Goal: Task Accomplishment & Management: Manage account settings

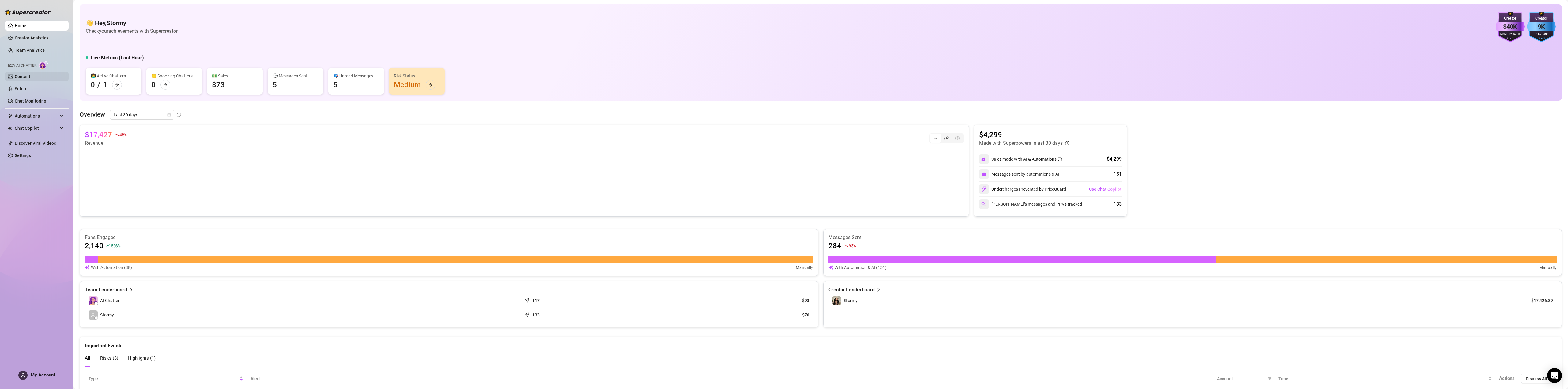
click at [30, 75] on link "Content" at bounding box center [23, 77] width 16 height 5
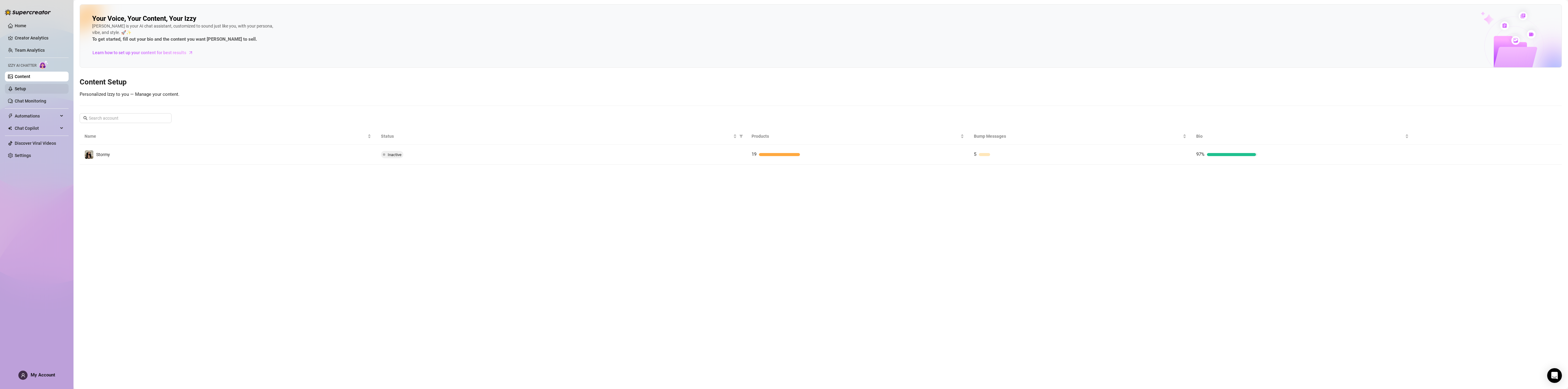
click at [26, 89] on link "Setup" at bounding box center [20, 89] width 12 height 5
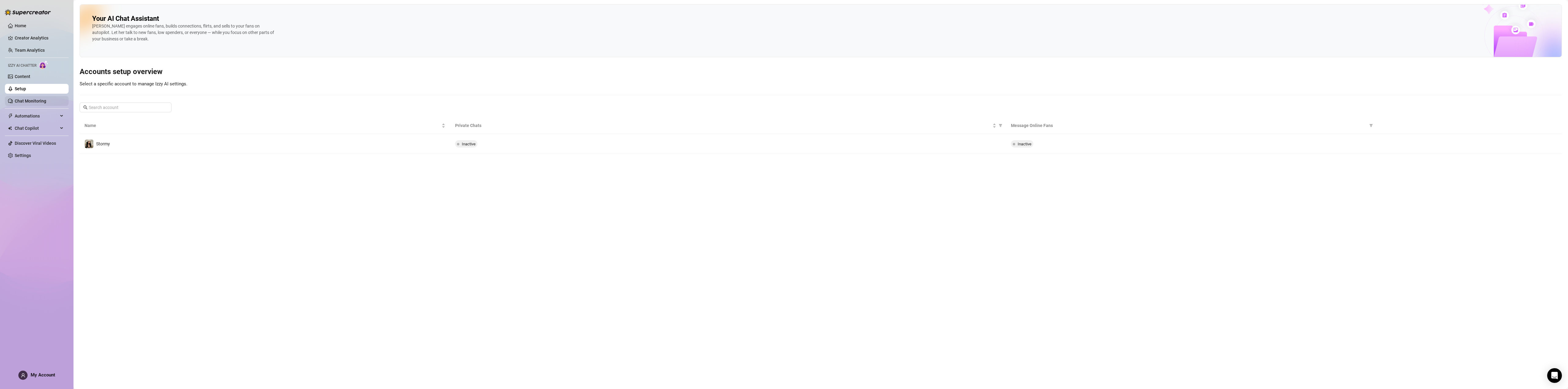
click at [31, 102] on link "Chat Monitoring" at bounding box center [30, 101] width 32 height 5
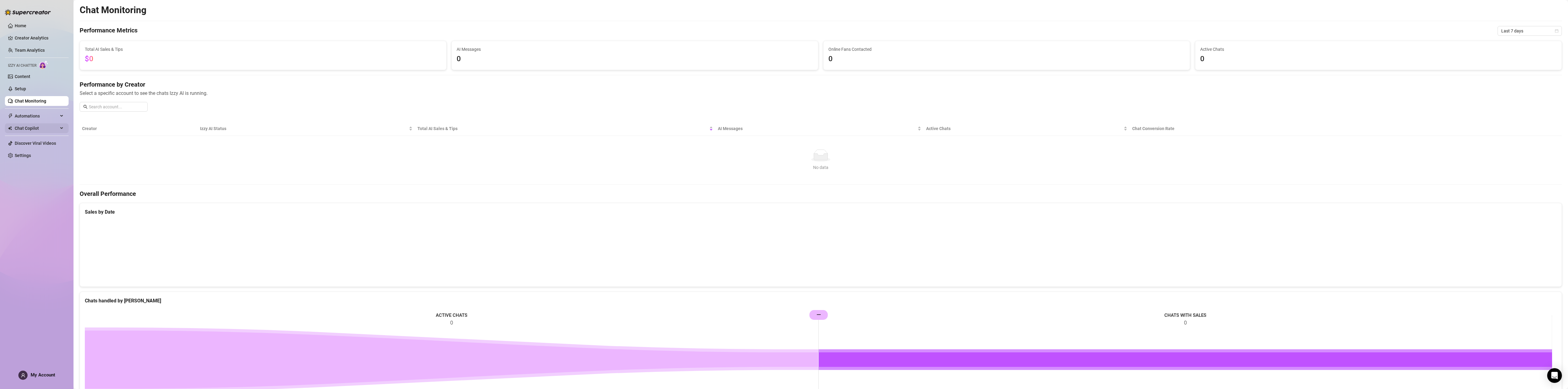
click at [38, 128] on span "Chat Copilot" at bounding box center [36, 128] width 43 height 10
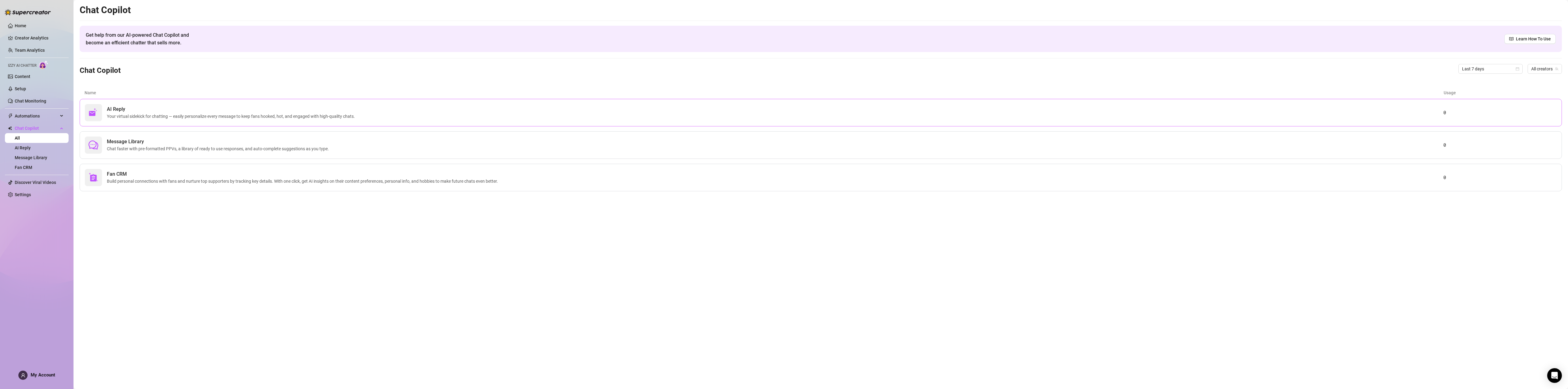
click at [150, 115] on span "Your virtual sidekick for chatting — easily personalize every message to keep f…" at bounding box center [233, 116] width 251 height 7
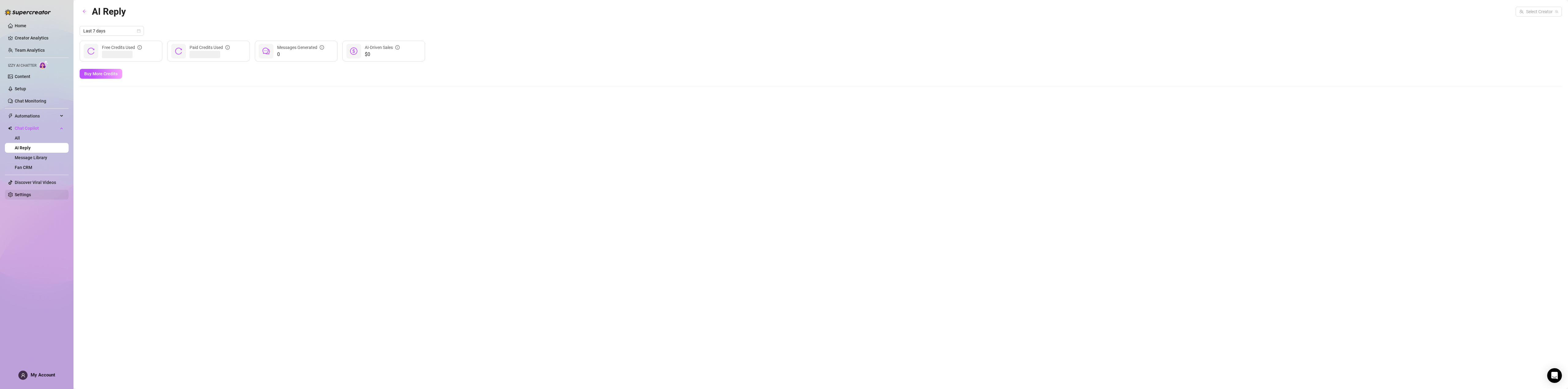
click at [27, 192] on link "Settings" at bounding box center [23, 195] width 16 height 5
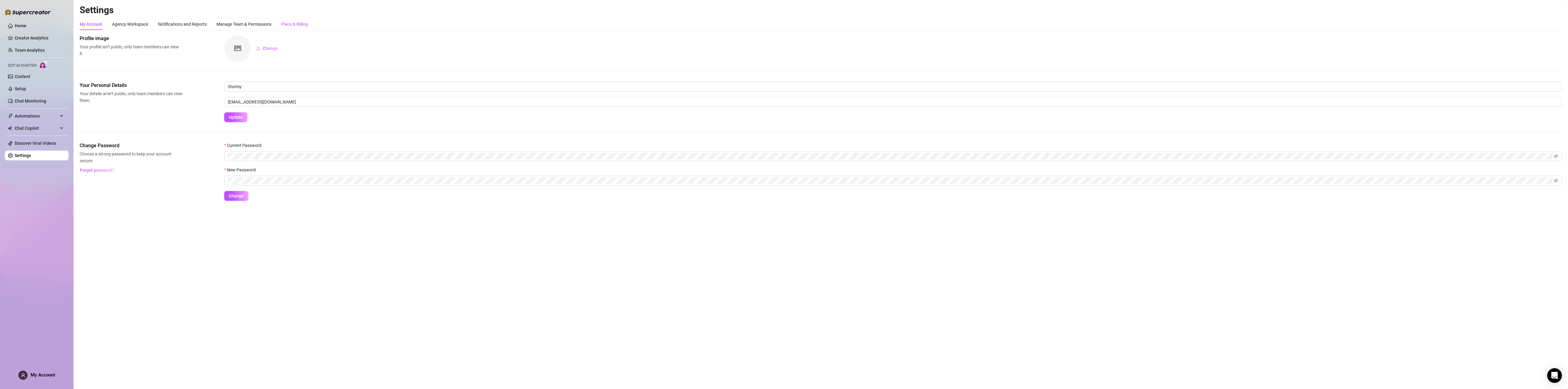
click at [292, 27] on div "Plans & Billing" at bounding box center [295, 24] width 27 height 7
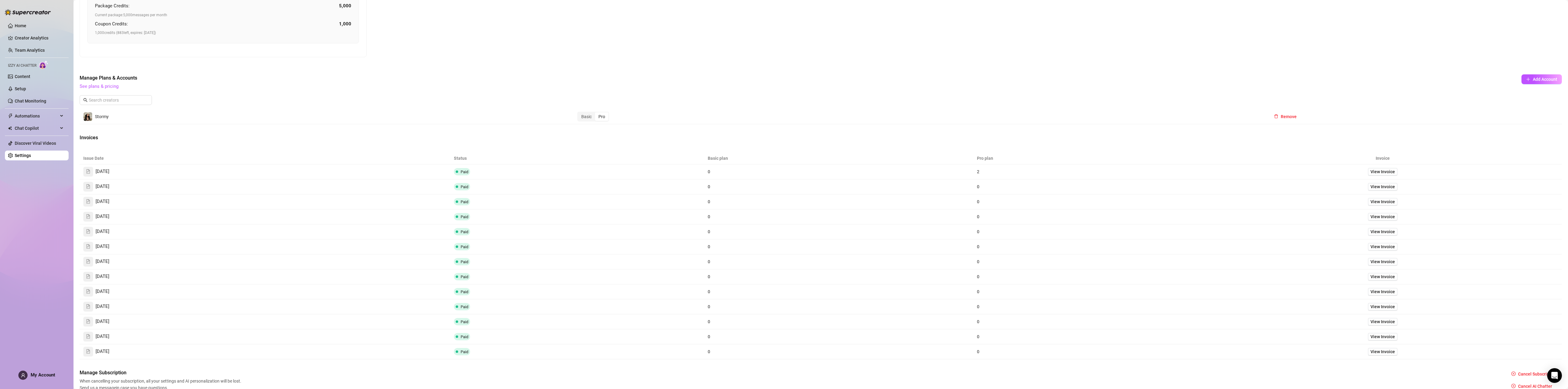
scroll to position [295, 0]
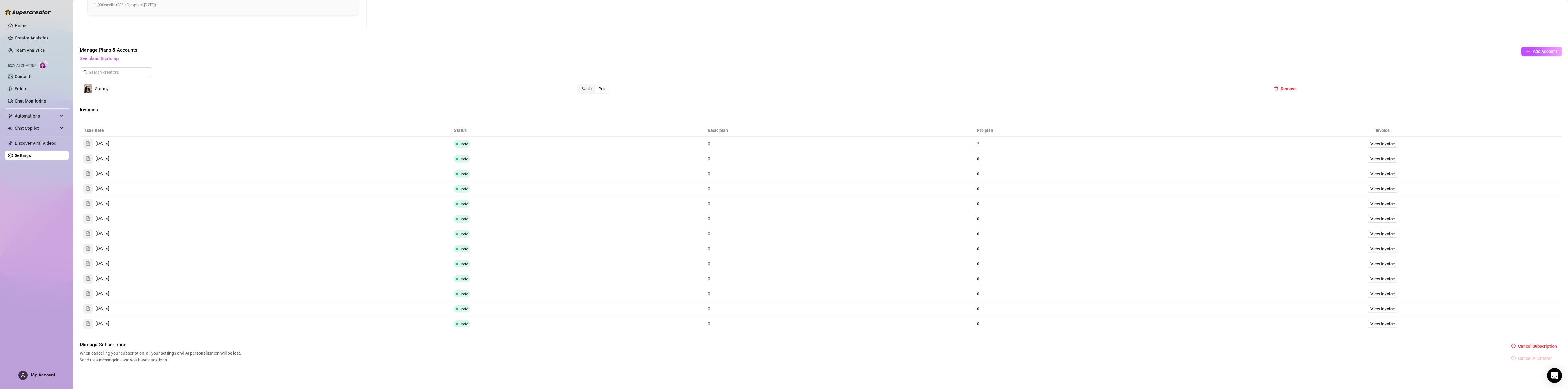
click at [1528, 357] on span "Cancel AI Chatter" at bounding box center [1535, 359] width 34 height 5
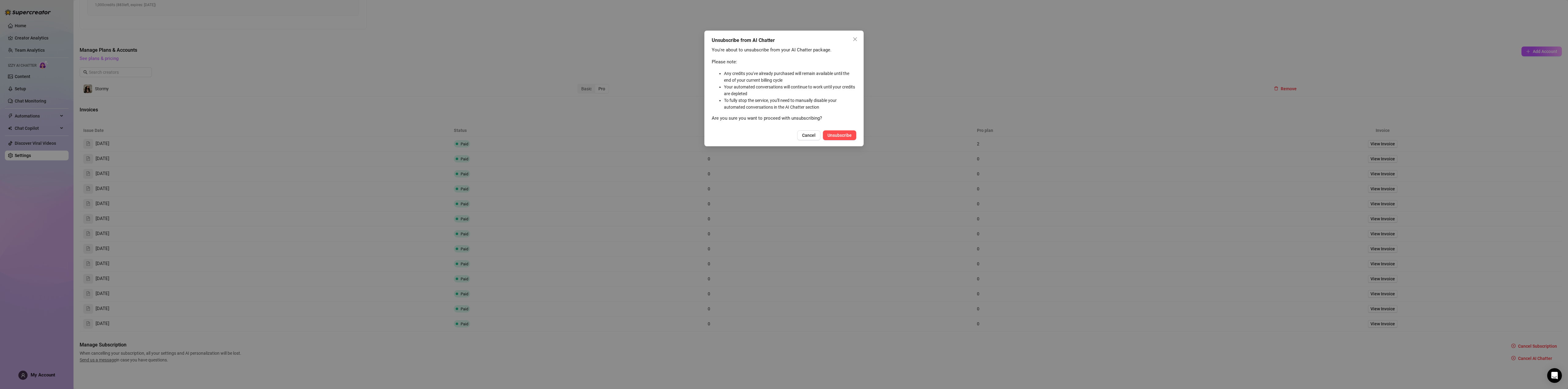
click at [829, 136] on span "Unsubscribe" at bounding box center [839, 135] width 24 height 5
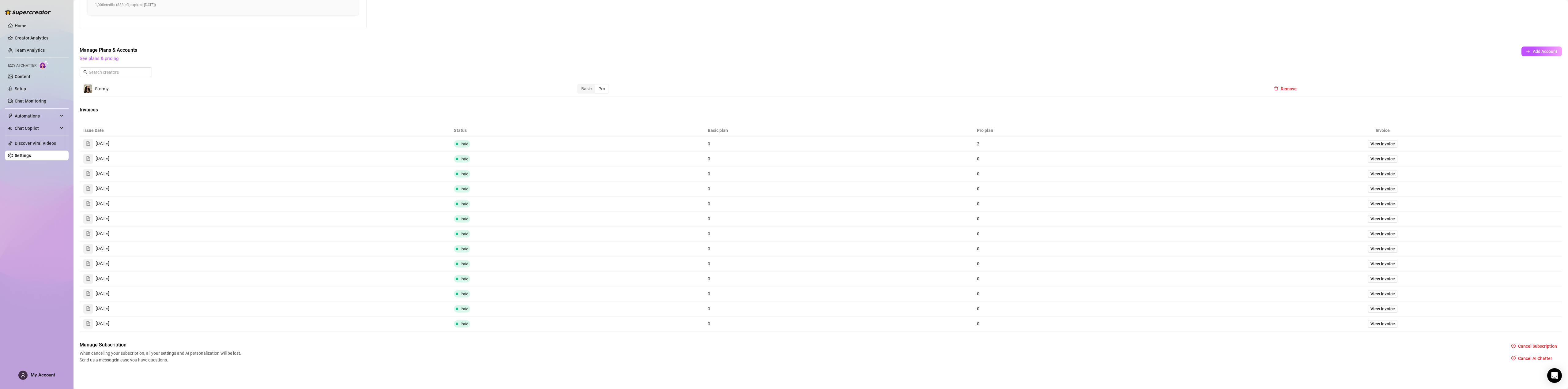
scroll to position [287, 0]
click at [1528, 347] on span "Cancel Subscription" at bounding box center [1538, 346] width 39 height 5
click at [1559, 331] on span "OK" at bounding box center [1559, 331] width 6 height 5
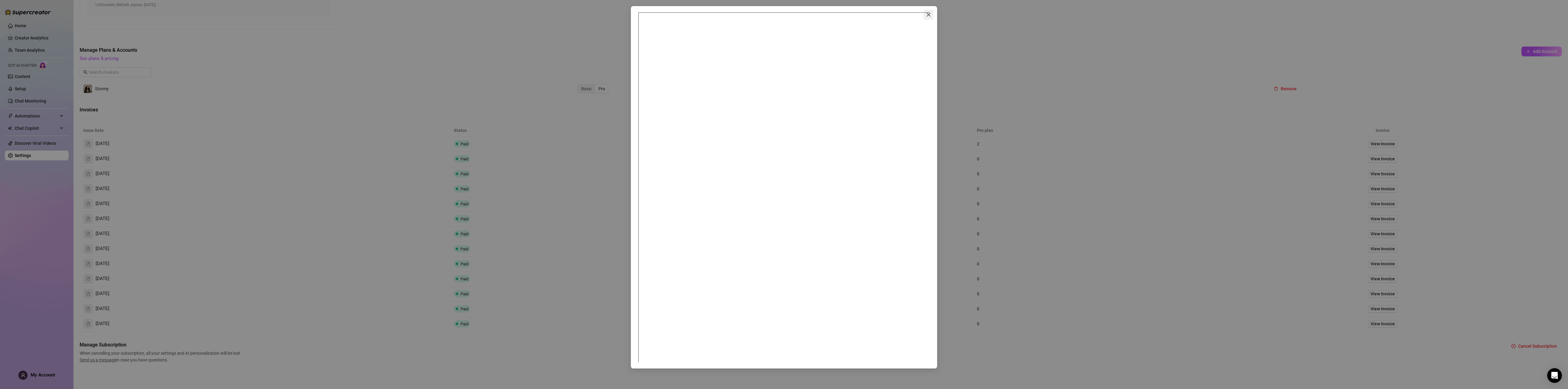
click at [926, 15] on icon "close" at bounding box center [928, 15] width 5 height 5
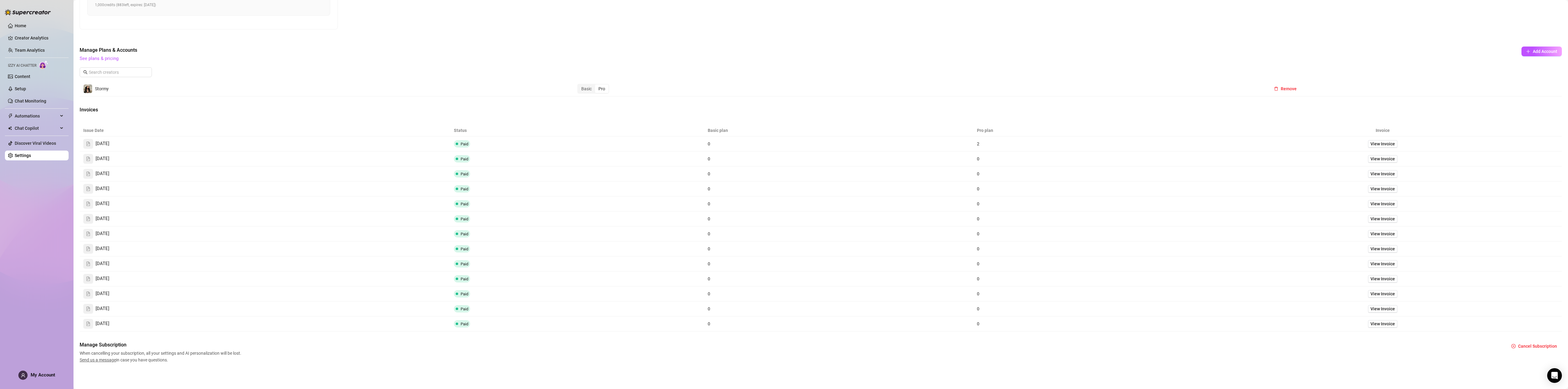
click at [1527, 353] on div "Manage Subscription When cancelling your subscription, all your settings and AI…" at bounding box center [821, 352] width 1482 height 22
click at [1525, 344] on span "Cancel Subscription" at bounding box center [1538, 346] width 39 height 5
click at [1560, 329] on span "OK" at bounding box center [1559, 331] width 6 height 5
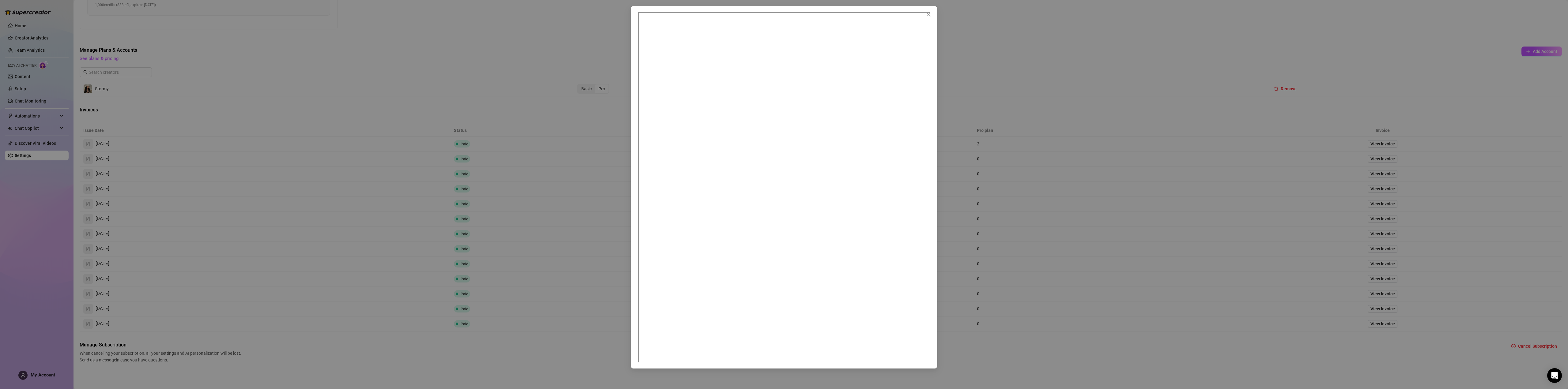
scroll to position [4, 0]
click at [928, 16] on icon "close" at bounding box center [928, 15] width 5 height 5
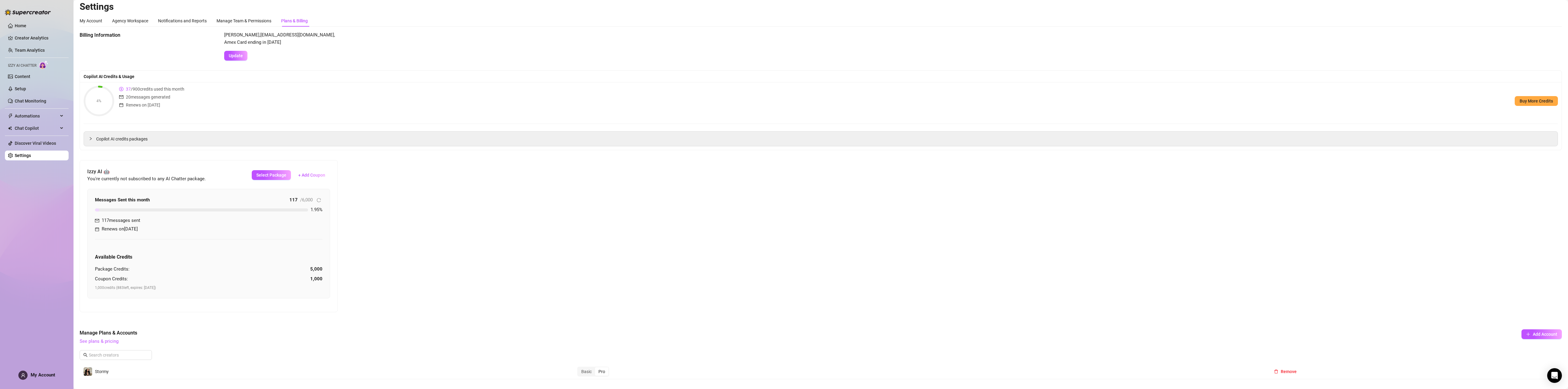
scroll to position [0, 0]
click at [29, 75] on link "Content" at bounding box center [23, 77] width 16 height 5
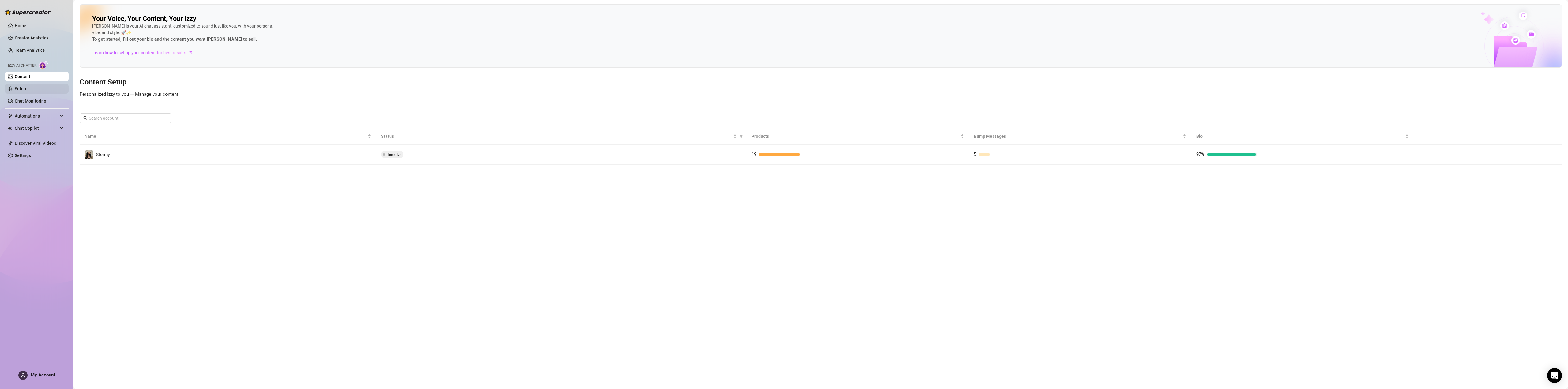
click at [24, 86] on link "Setup" at bounding box center [20, 89] width 12 height 5
